Goal: Navigation & Orientation: Go to known website

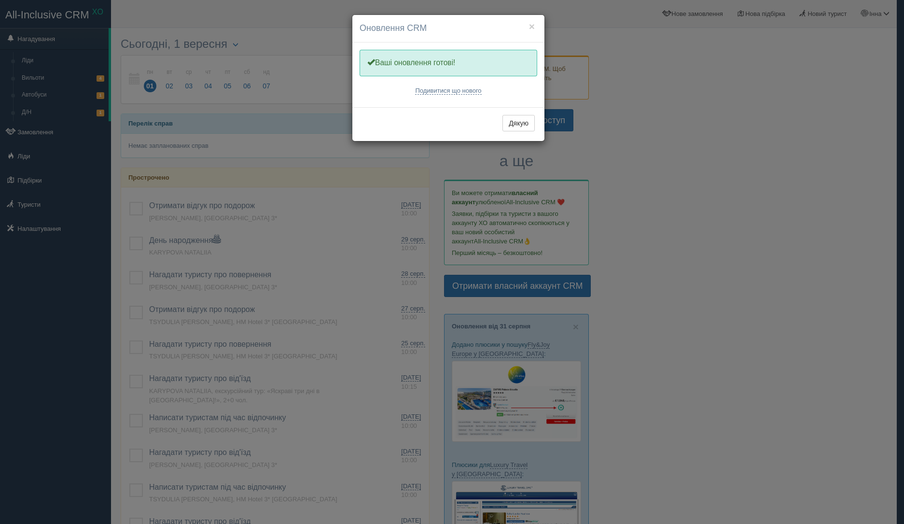
click at [32, 158] on div "× Оновлення CRM Одну хвилинку, оновлюємо Вашу CRM Ваші оновлення готові! Подиви…" at bounding box center [452, 262] width 904 height 524
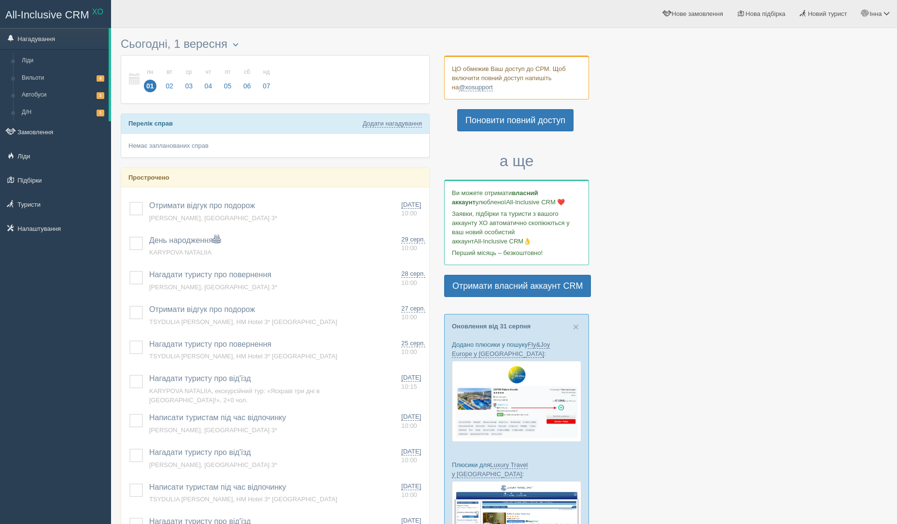
click at [32, 157] on link "Ліди" at bounding box center [55, 155] width 111 height 21
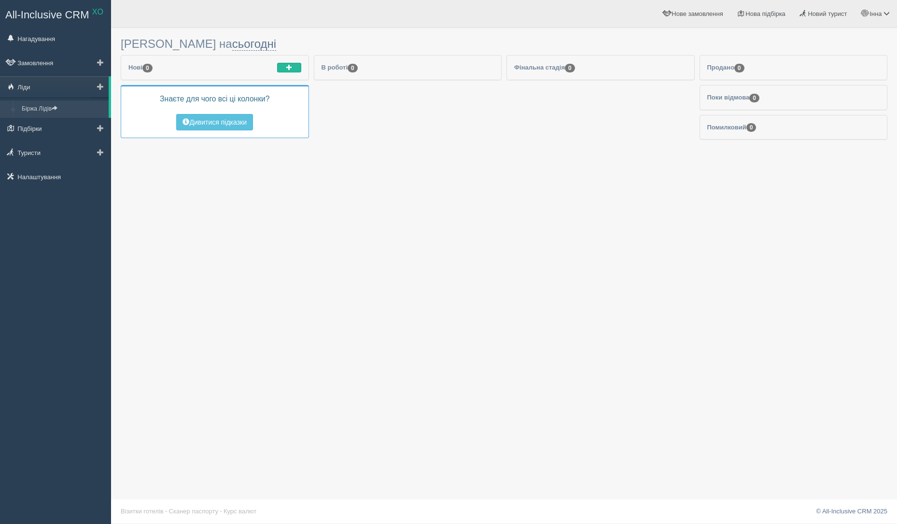
click at [41, 113] on link "Біржа Лідів" at bounding box center [62, 108] width 91 height 17
